Goal: Check status: Check status

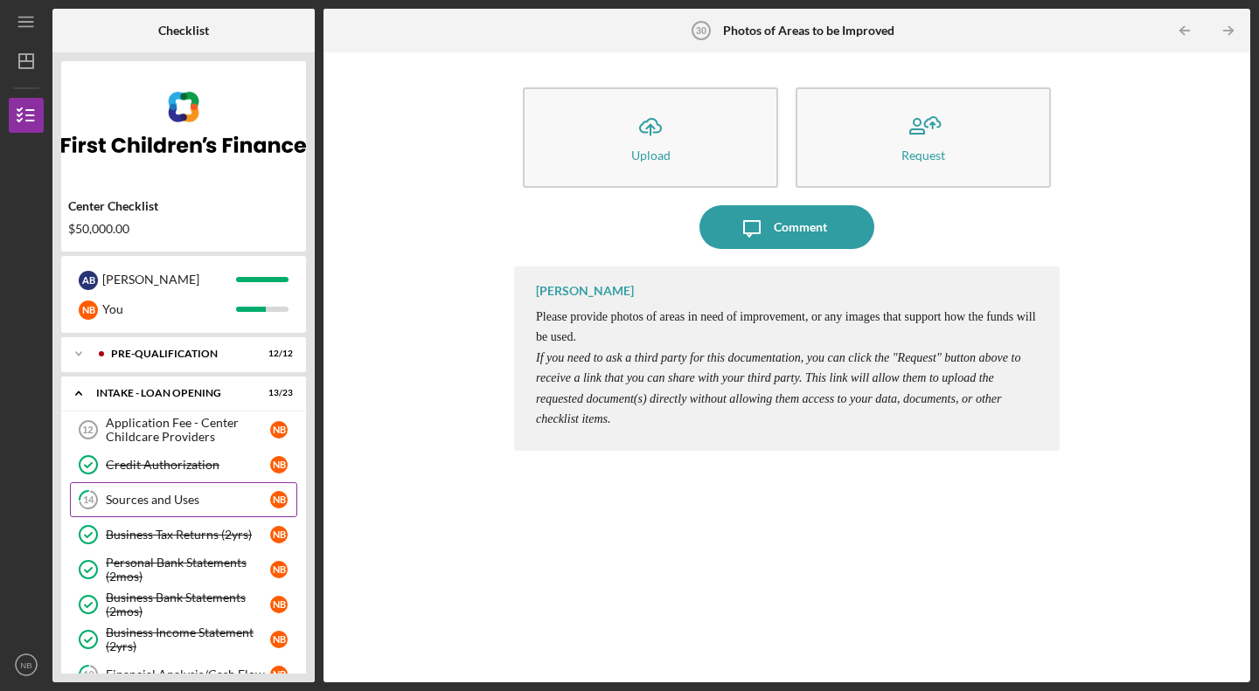
scroll to position [159, 0]
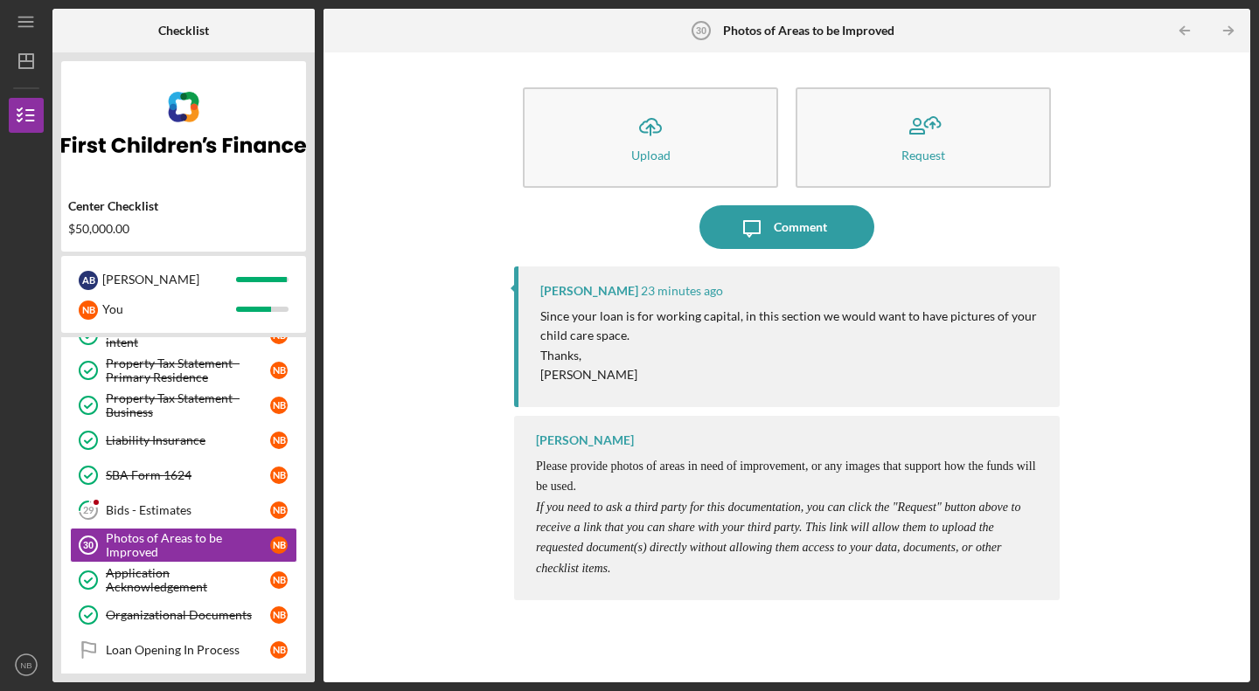
scroll to position [524, 0]
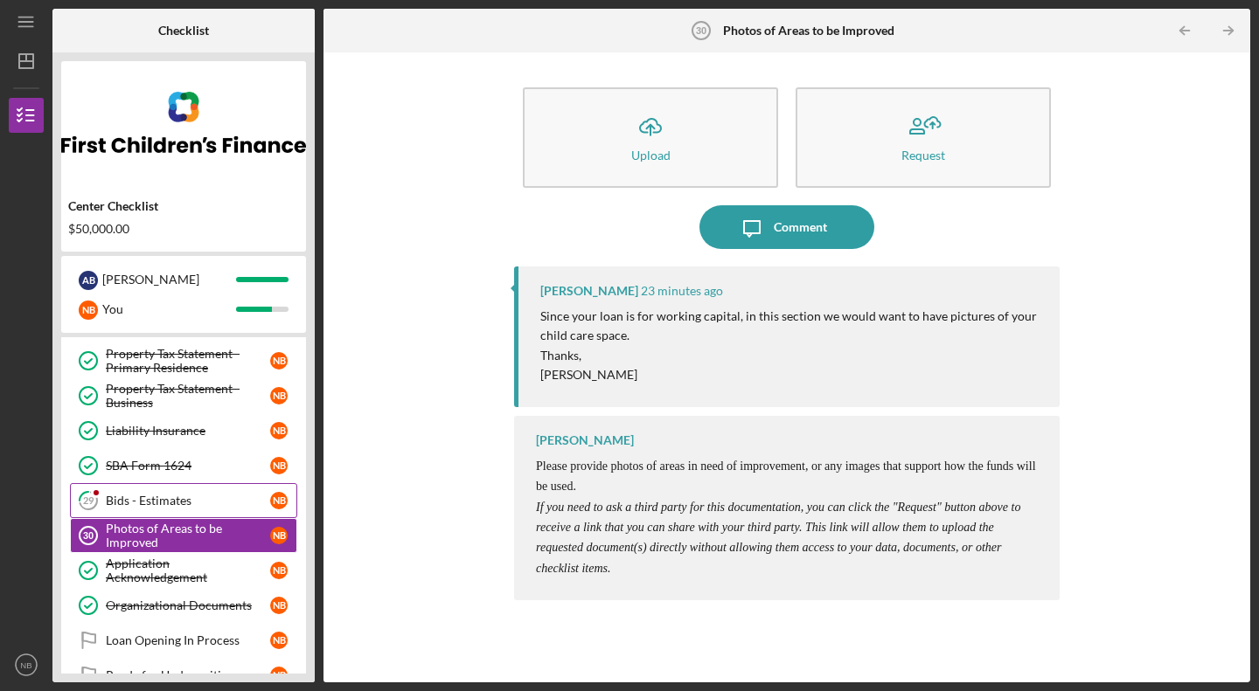
click at [142, 512] on link "29 Bids - Estimates N B" at bounding box center [183, 500] width 227 height 35
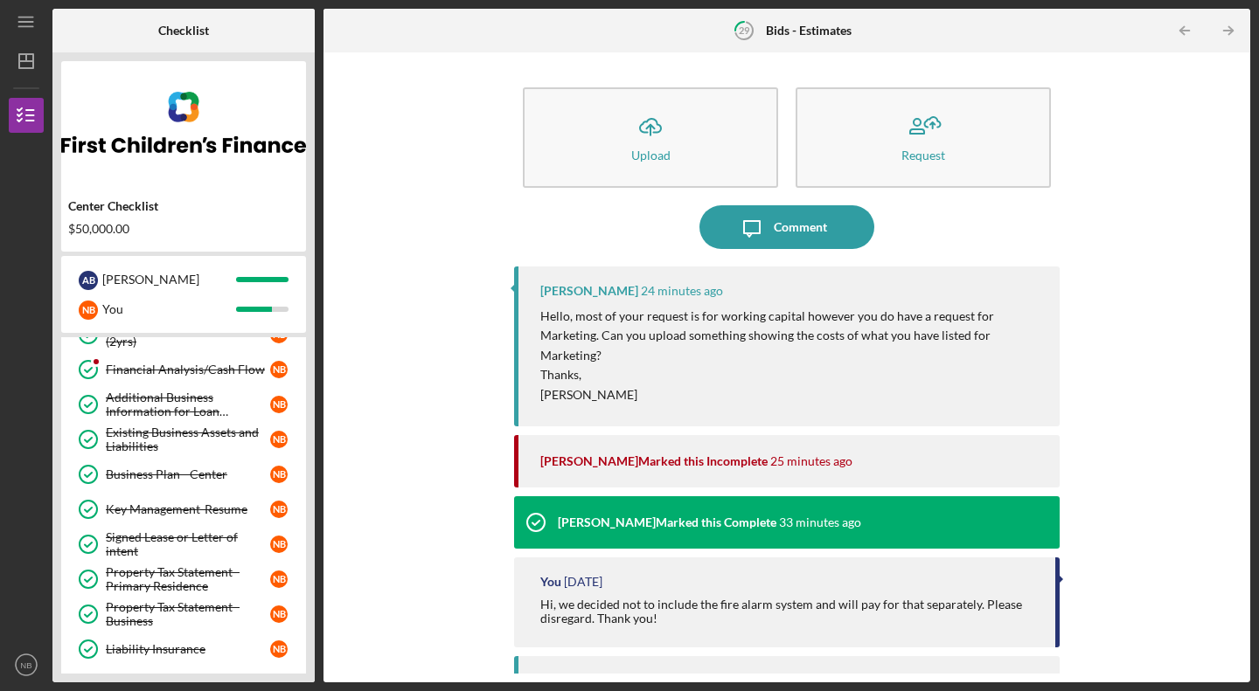
scroll to position [301, 0]
